Goal: Task Accomplishment & Management: Complete application form

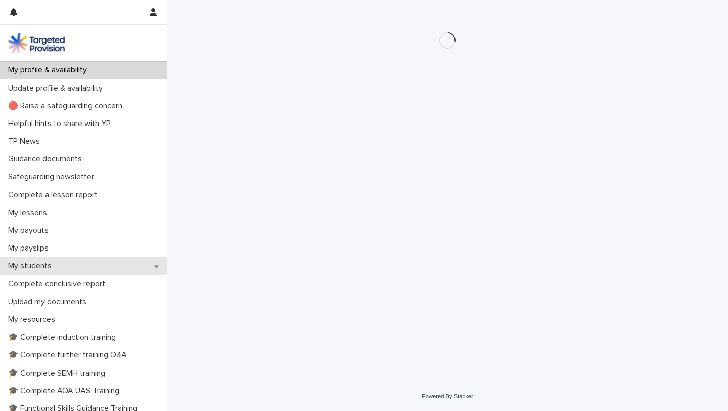
click at [39, 264] on p "My students" at bounding box center [32, 266] width 56 height 10
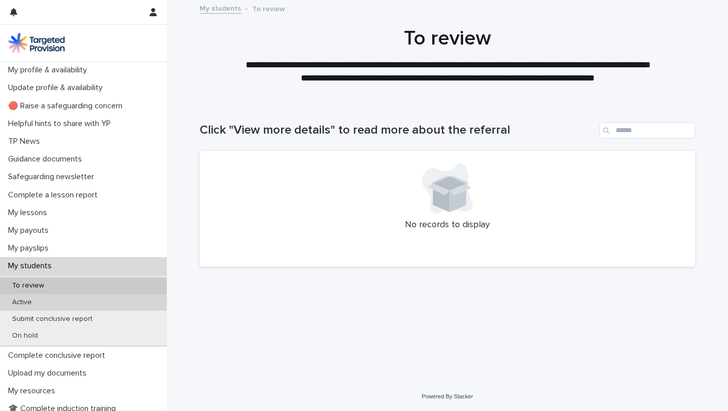
click at [27, 296] on div "Active" at bounding box center [83, 302] width 167 height 17
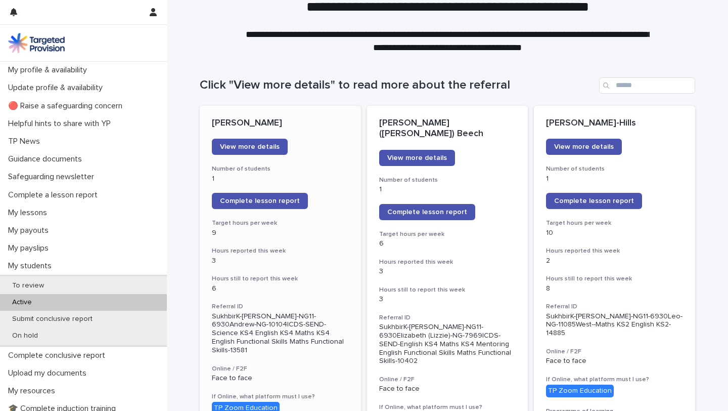
scroll to position [46, 0]
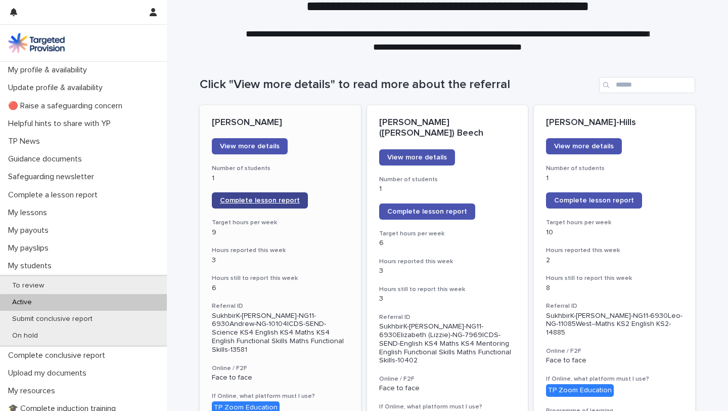
click at [281, 200] on span "Complete lesson report" at bounding box center [260, 200] width 80 height 7
